Goal: Information Seeking & Learning: Learn about a topic

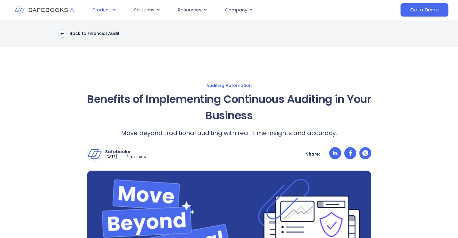
click at [112, 10] on icon "Menu" at bounding box center [114, 10] width 5 height 5
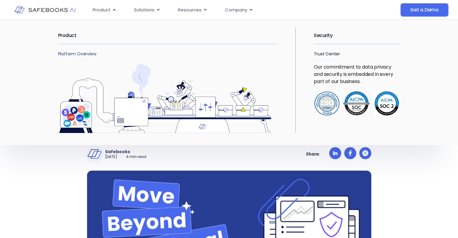
click at [81, 53] on link "Platform Overview" at bounding box center [77, 54] width 38 height 6
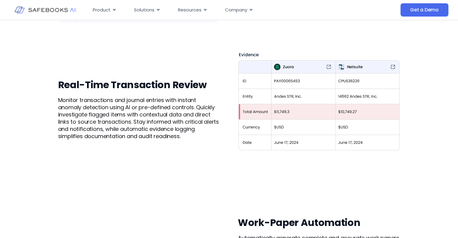
scroll to position [631, 0]
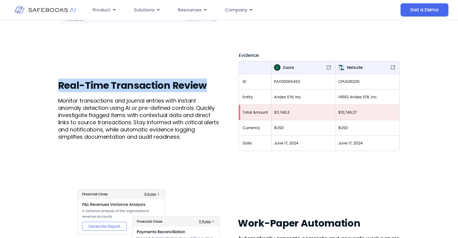
drag, startPoint x: 58, startPoint y: 83, endPoint x: 212, endPoint y: 84, distance: 154.1
click at [212, 84] on h3 "Real-Time Transaction Review" at bounding box center [139, 85] width 162 height 12
copy h3 "Real-Time Transaction Review"
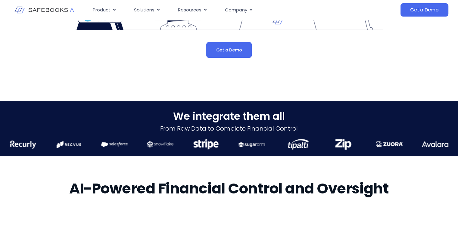
scroll to position [162, 0]
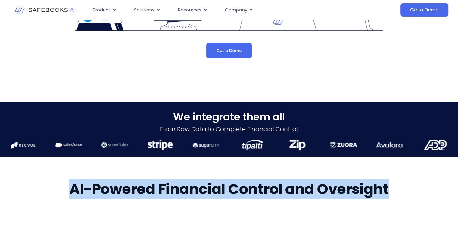
drag, startPoint x: 67, startPoint y: 188, endPoint x: 410, endPoint y: 189, distance: 342.7
copy h2 "AI-Powered Financial Control and Oversight"
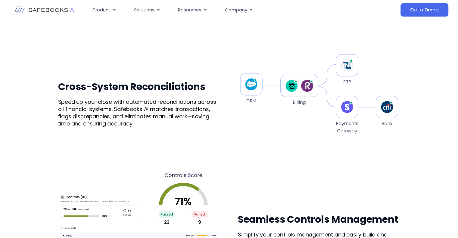
scroll to position [364, 0]
